Goal: Information Seeking & Learning: Learn about a topic

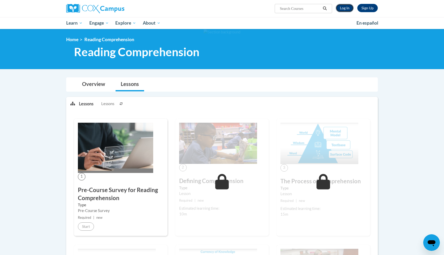
click at [343, 7] on link "Log In" at bounding box center [344, 8] width 18 height 8
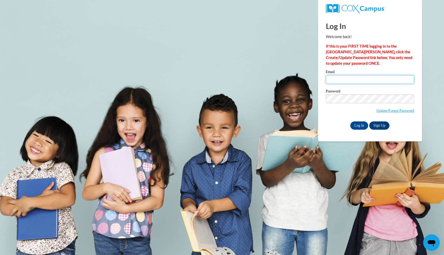
type input "chayilq01@gmail.com"
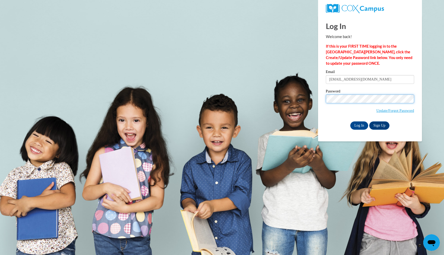
click at [350, 122] on input "Log In" at bounding box center [359, 126] width 18 height 8
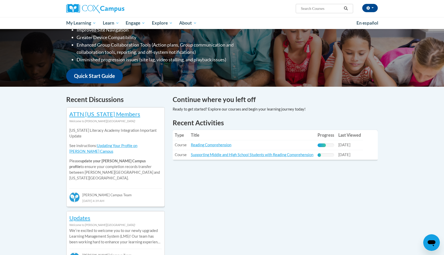
scroll to position [112, 0]
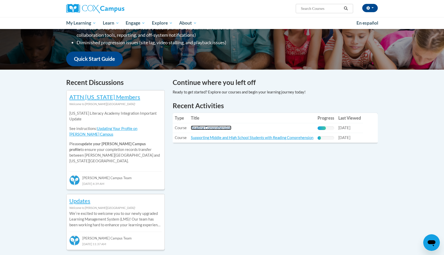
click at [200, 128] on link "Reading Comprehension" at bounding box center [211, 128] width 40 height 4
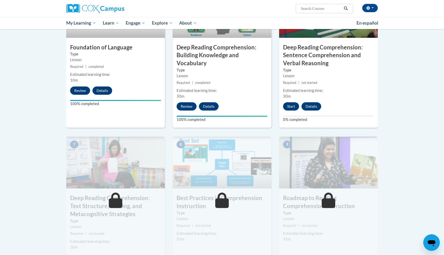
scroll to position [270, 0]
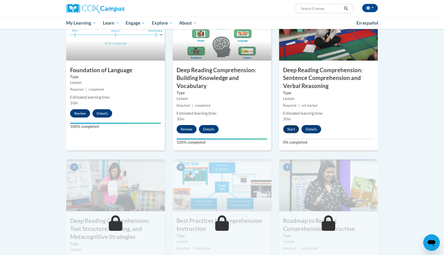
click at [291, 127] on button "Start" at bounding box center [291, 129] width 16 height 8
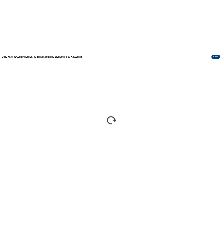
scroll to position [0, 0]
